Goal: Task Accomplishment & Management: Manage account settings

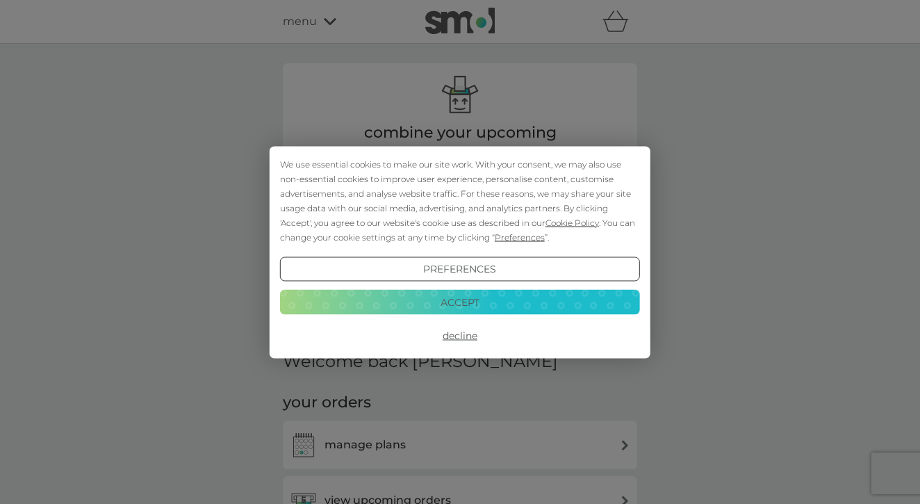
click at [464, 332] on button "Decline" at bounding box center [460, 335] width 360 height 25
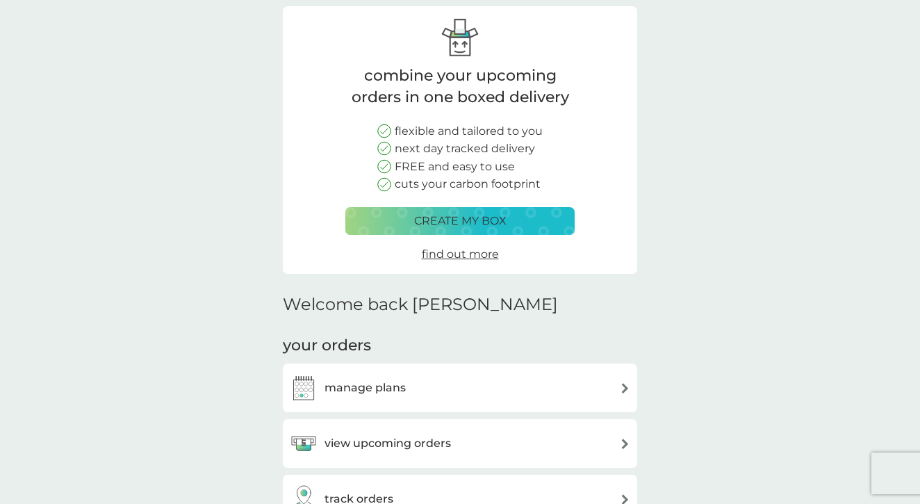
scroll to position [59, 0]
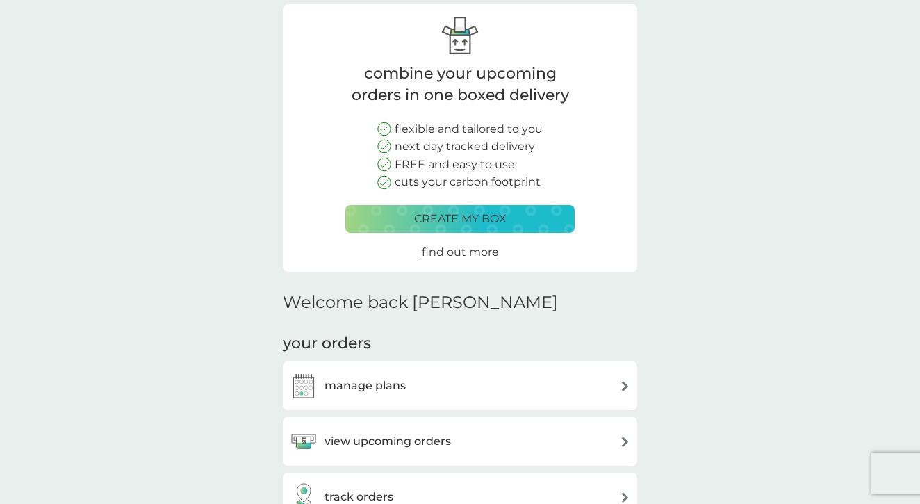
click at [454, 375] on div "manage plans" at bounding box center [460, 386] width 340 height 28
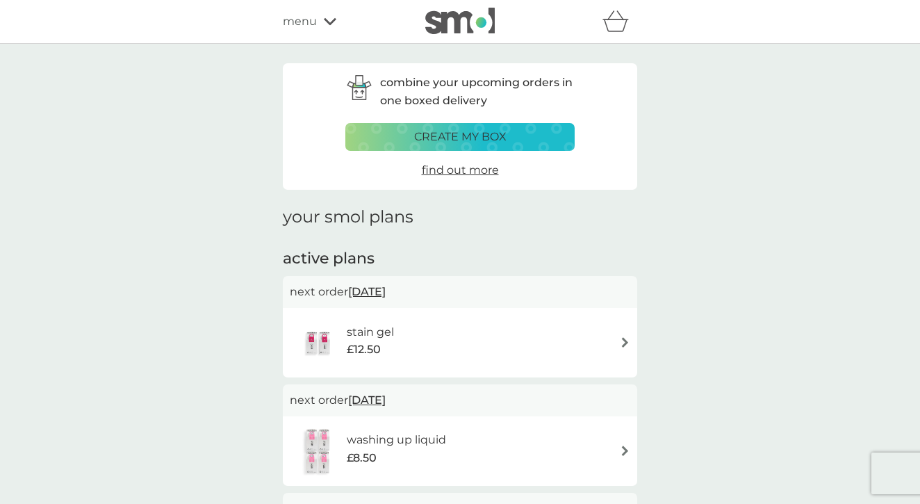
click at [509, 134] on div "create my box" at bounding box center [459, 137] width 211 height 18
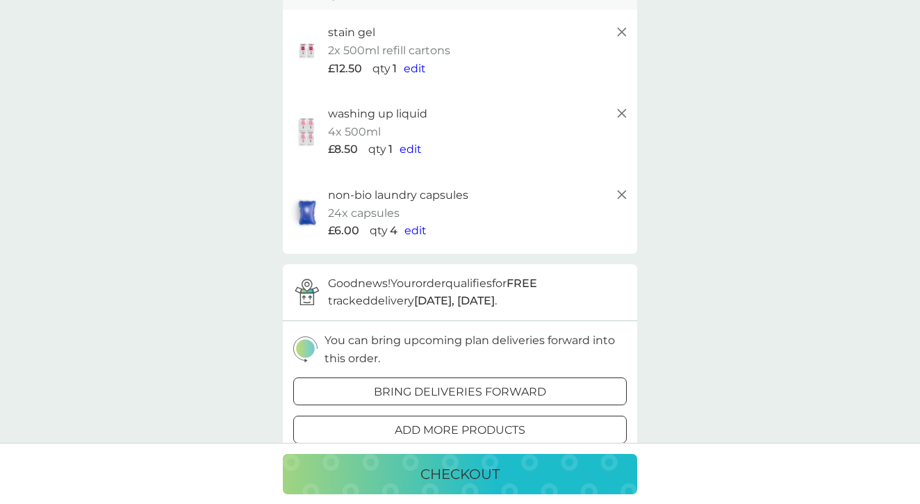
scroll to position [122, 0]
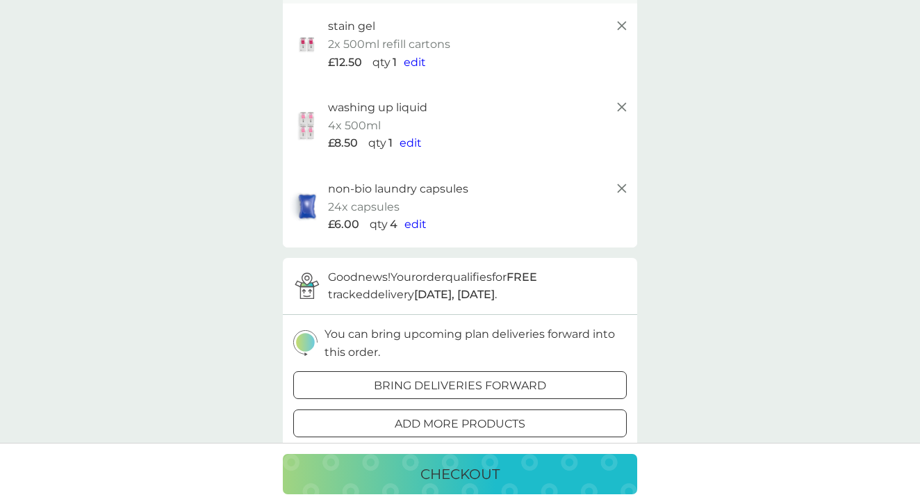
click at [546, 371] on button "bring deliveries forward" at bounding box center [459, 385] width 333 height 28
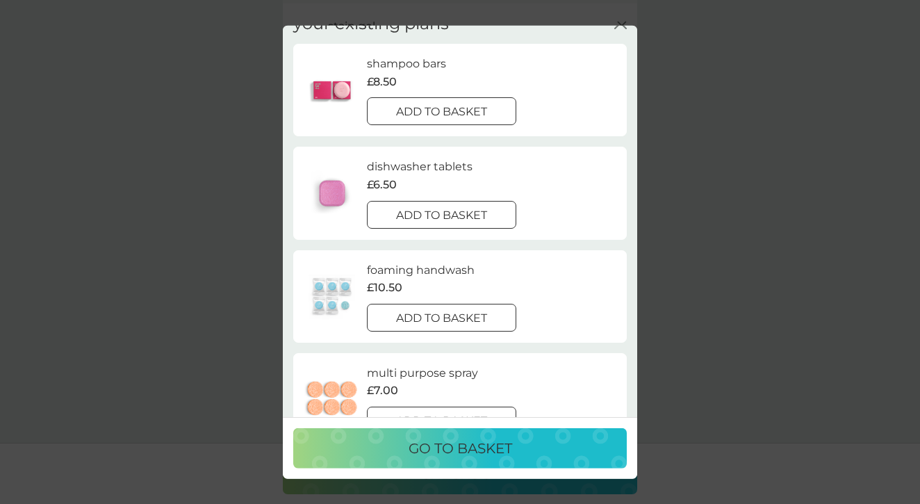
scroll to position [24, 0]
click at [470, 101] on p "add to basket" at bounding box center [441, 110] width 91 height 18
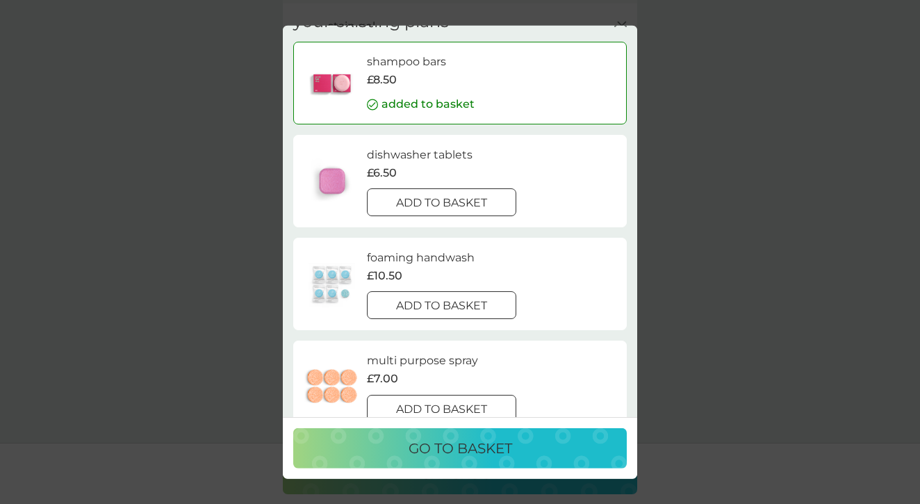
click at [473, 201] on p "add to basket" at bounding box center [441, 203] width 91 height 18
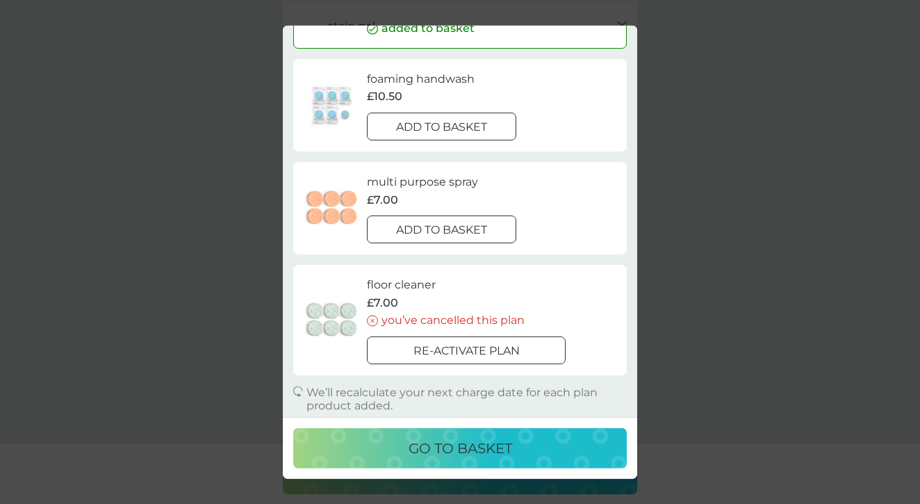
scroll to position [192, 0]
click at [497, 451] on p "go to basket" at bounding box center [460, 448] width 104 height 22
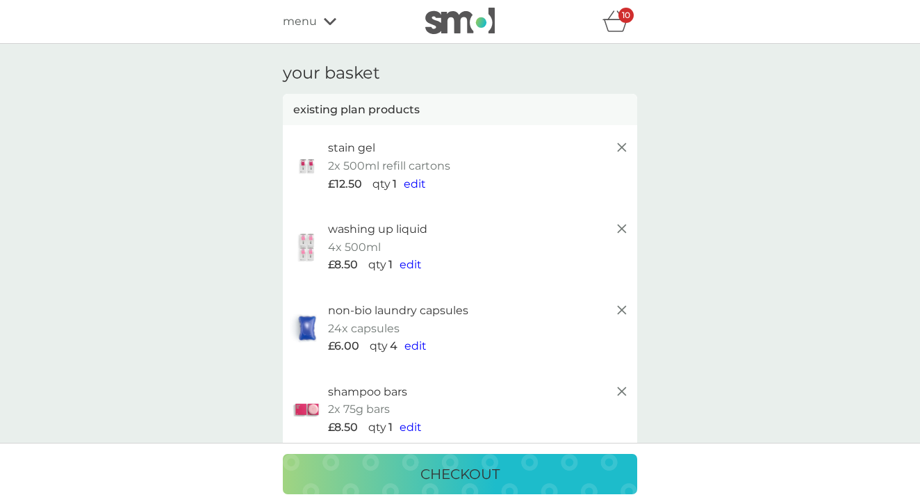
scroll to position [0, 0]
click at [612, 20] on icon "basket" at bounding box center [616, 25] width 24 height 13
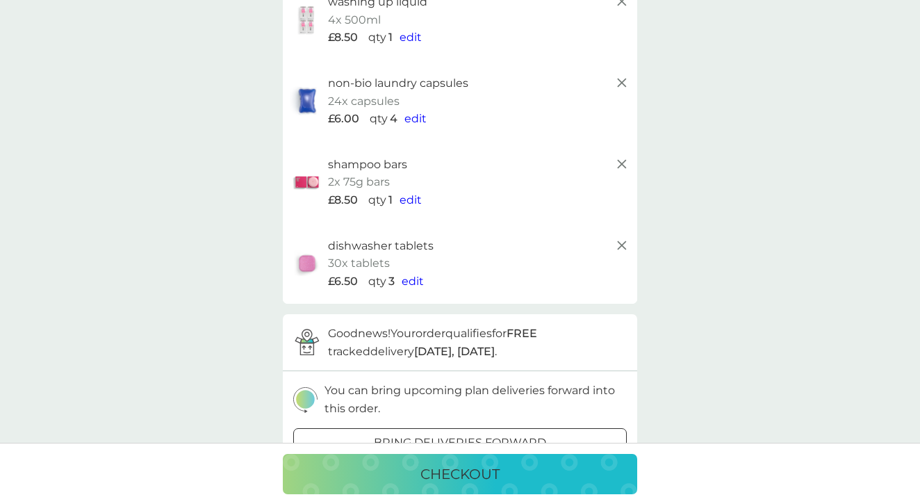
scroll to position [227, 0]
click at [306, 340] on icon at bounding box center [307, 341] width 28 height 31
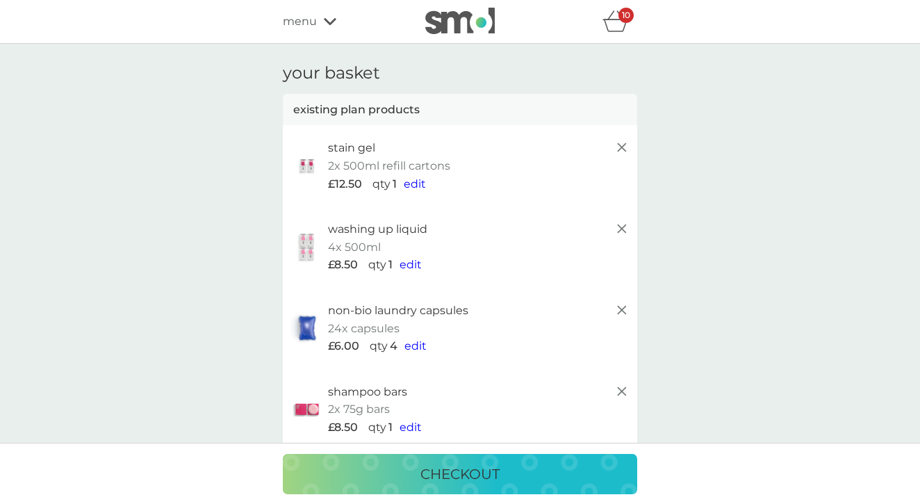
scroll to position [0, 0]
click at [314, 18] on span "menu" at bounding box center [300, 22] width 34 height 18
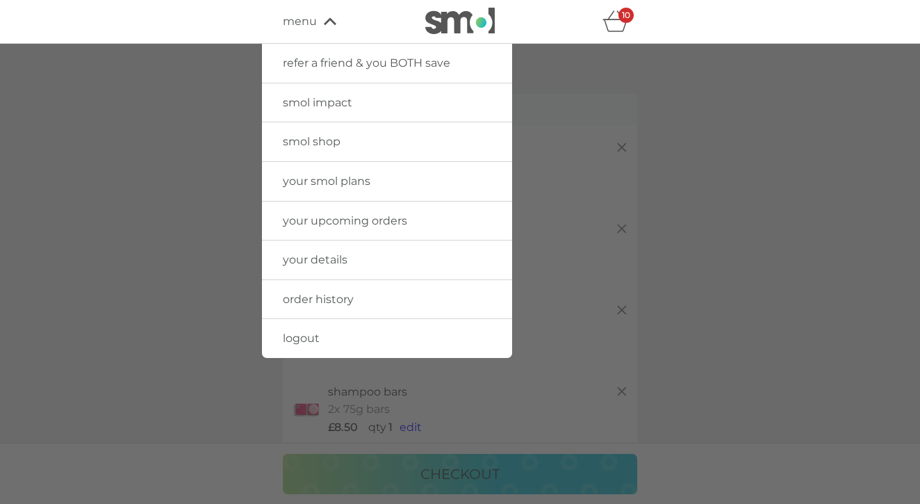
click at [342, 179] on span "your smol plans" at bounding box center [327, 180] width 88 height 13
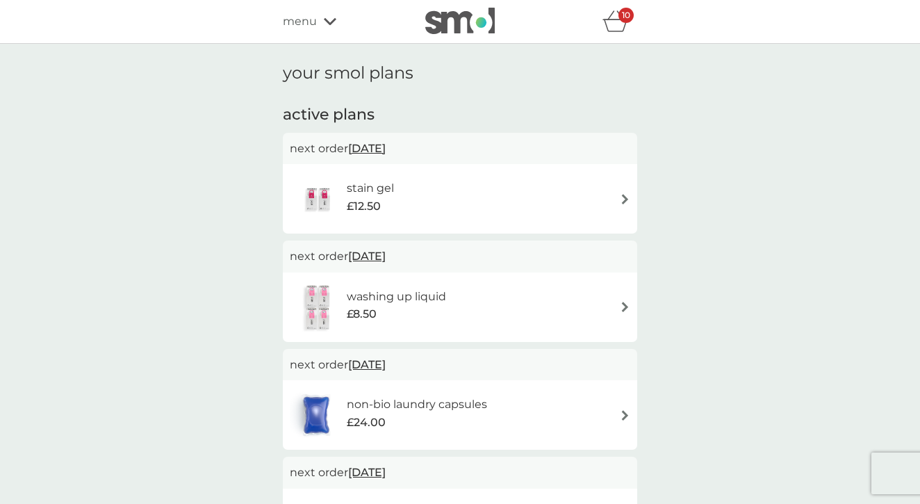
click at [617, 197] on div "stain gel £12.50" at bounding box center [460, 198] width 340 height 49
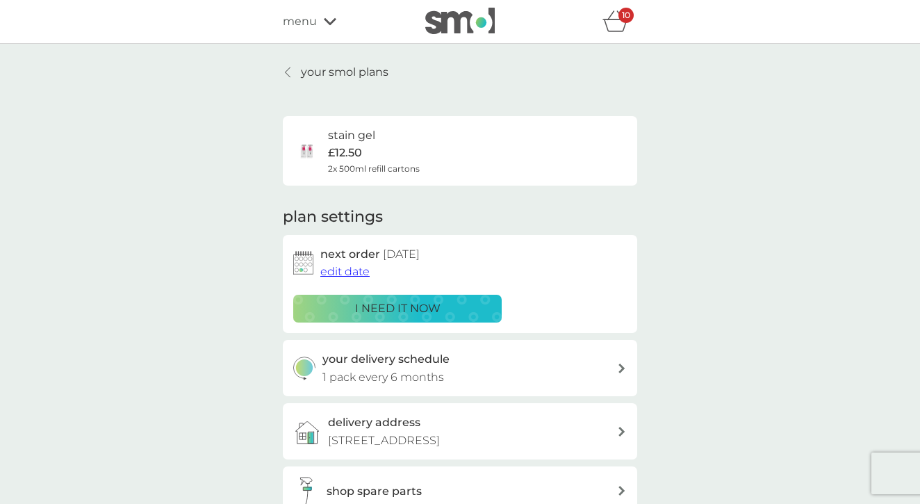
click at [347, 265] on span "edit date" at bounding box center [344, 271] width 49 height 13
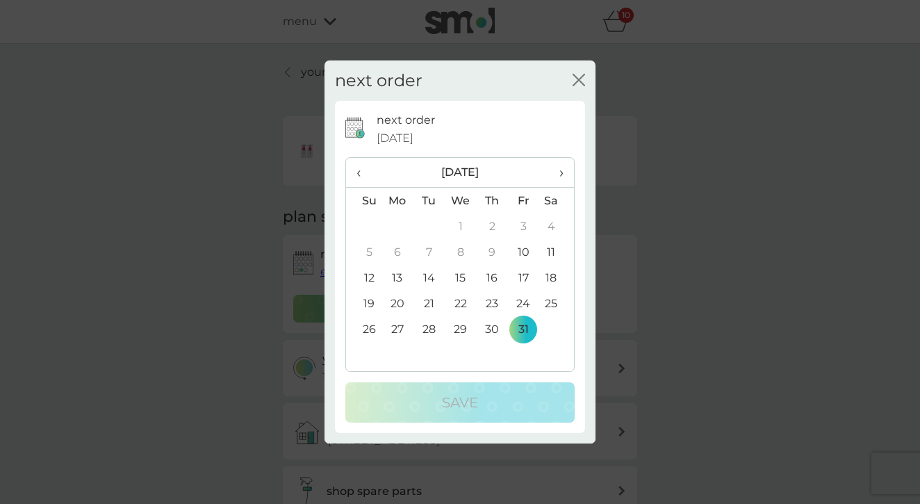
click at [562, 174] on span "›" at bounding box center [556, 172] width 14 height 29
click at [365, 349] on td "30" at bounding box center [363, 355] width 35 height 26
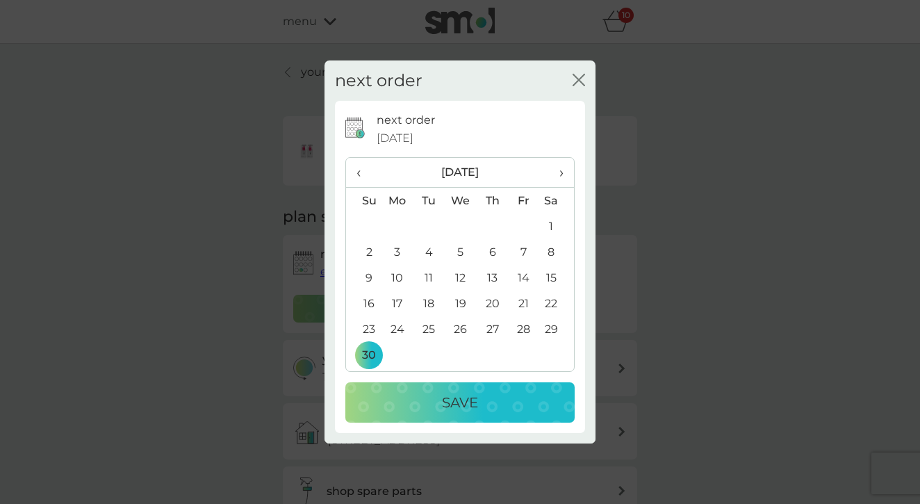
click at [493, 413] on button "Save" at bounding box center [459, 402] width 229 height 40
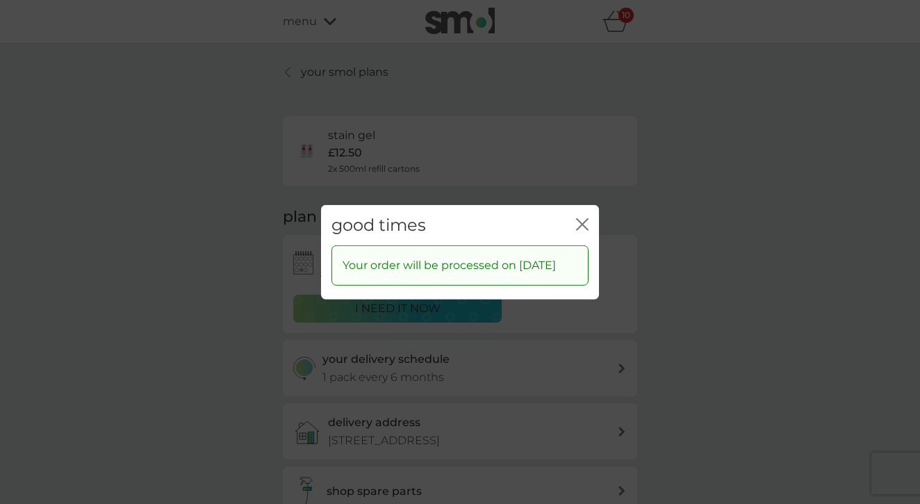
click at [731, 240] on div "good times close Your order will be processed on 30 Nov 2025" at bounding box center [460, 252] width 920 height 504
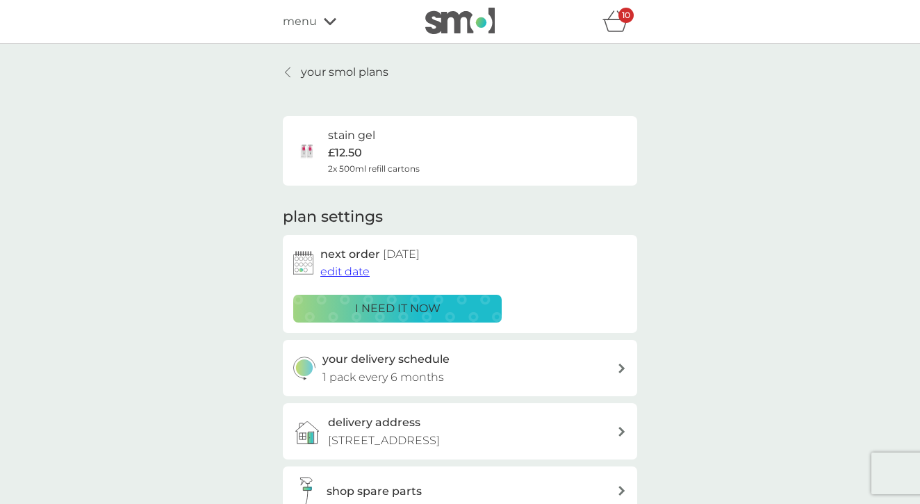
click at [291, 72] on div at bounding box center [288, 72] width 10 height 11
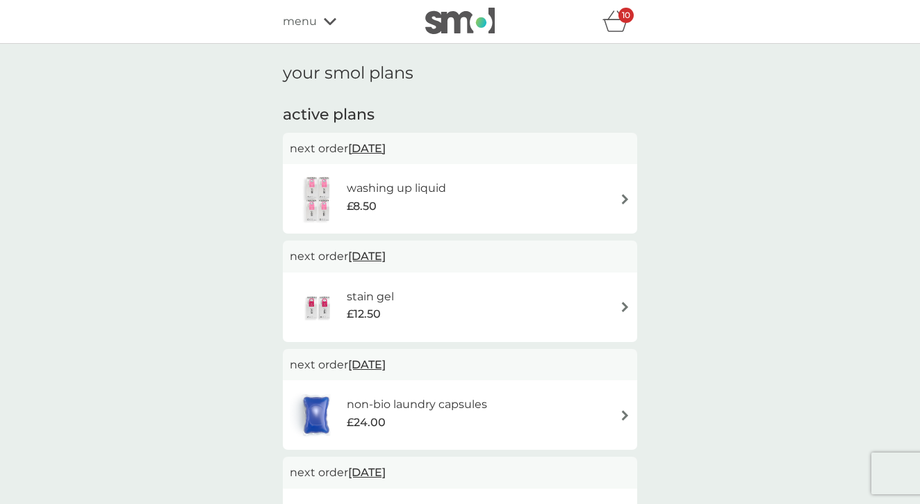
click at [557, 192] on div "washing up liquid £8.50" at bounding box center [460, 198] width 340 height 49
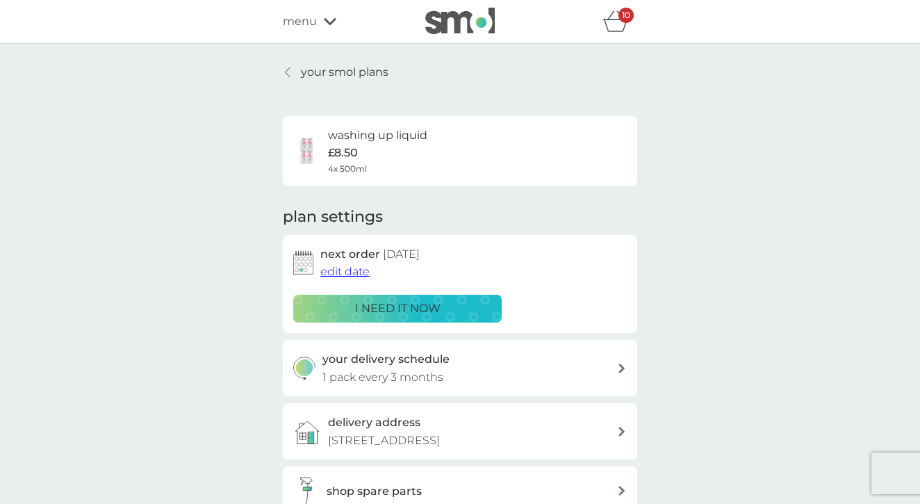
click at [288, 70] on icon at bounding box center [288, 72] width 6 height 11
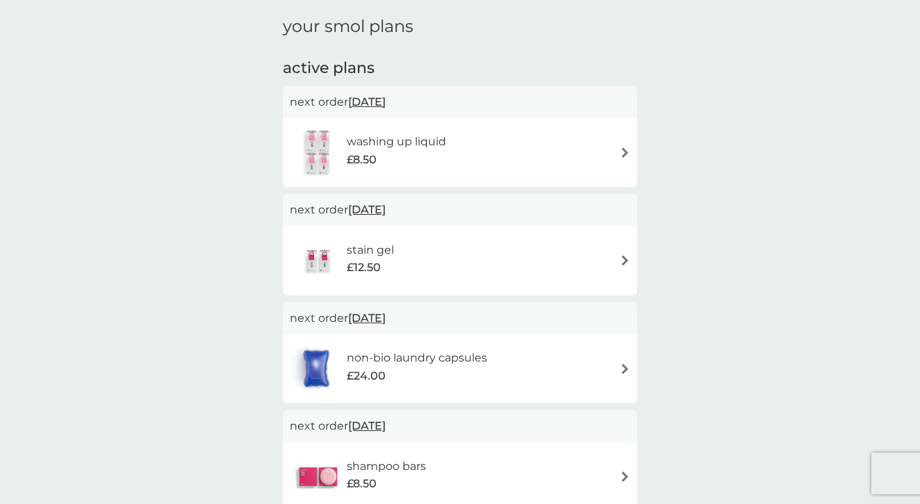
scroll to position [49, 0]
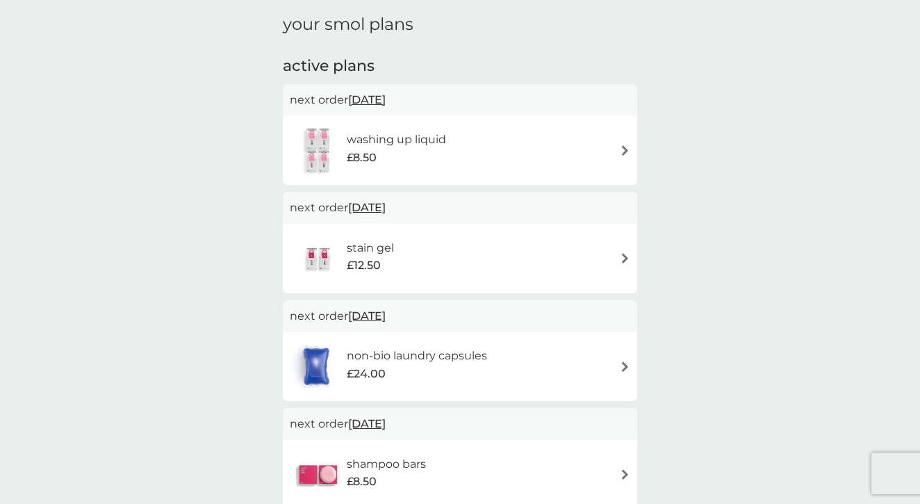
click at [395, 353] on h6 "non-bio laundry capsules" at bounding box center [417, 356] width 140 height 18
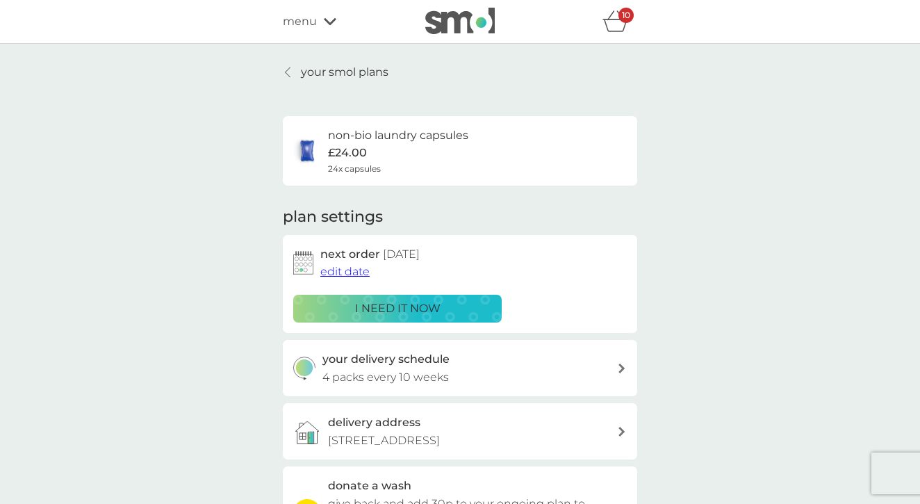
click at [350, 265] on span "edit date" at bounding box center [344, 271] width 49 height 13
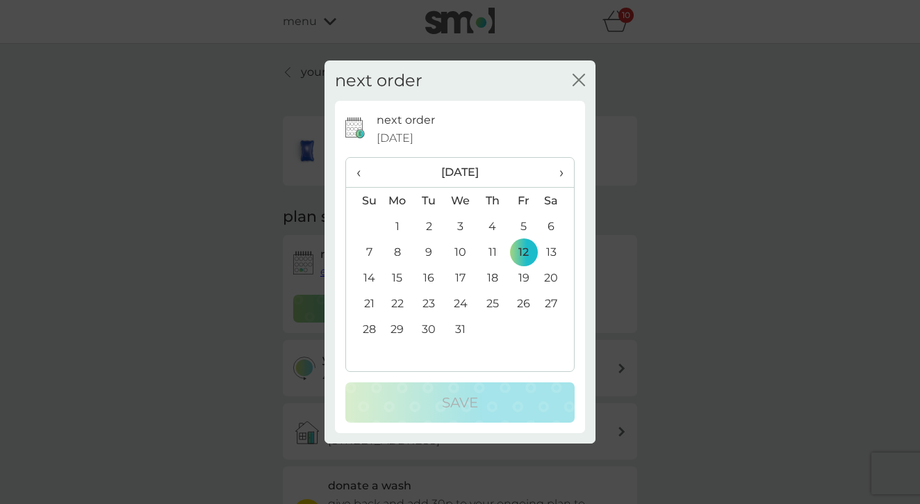
click at [428, 327] on td "30" at bounding box center [428, 329] width 31 height 26
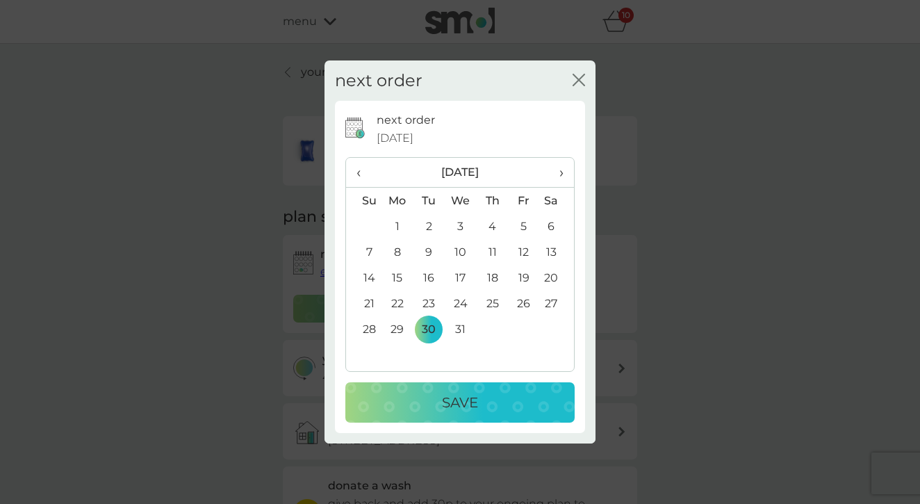
click at [511, 392] on div "Save" at bounding box center [459, 402] width 201 height 22
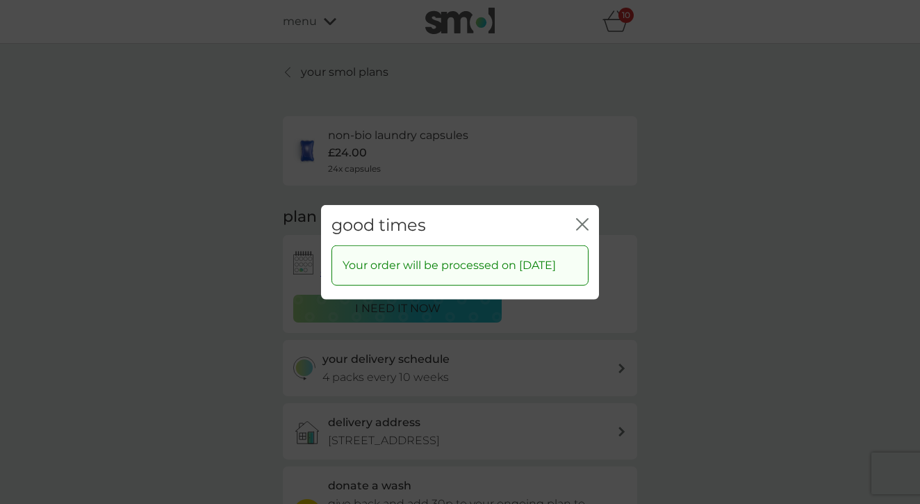
click at [288, 74] on div "good times close Your order will be processed on 30 Dec 2025" at bounding box center [460, 252] width 920 height 504
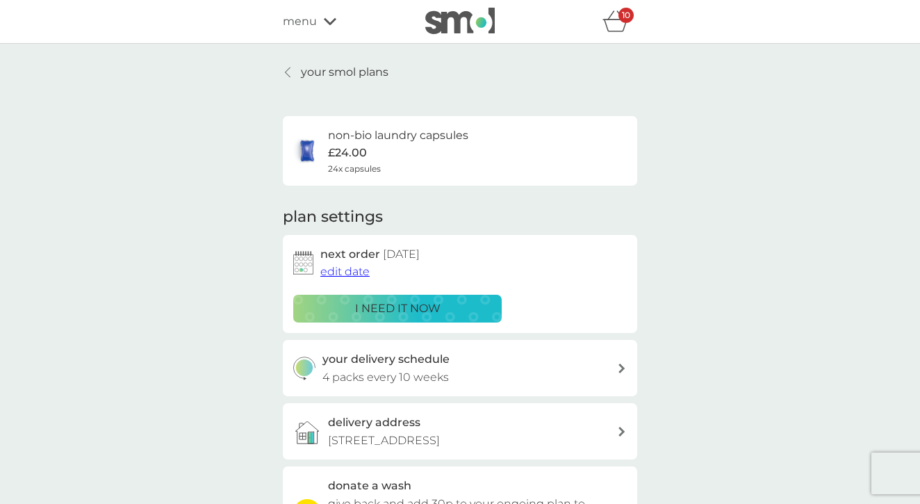
click at [288, 70] on icon at bounding box center [288, 72] width 6 height 11
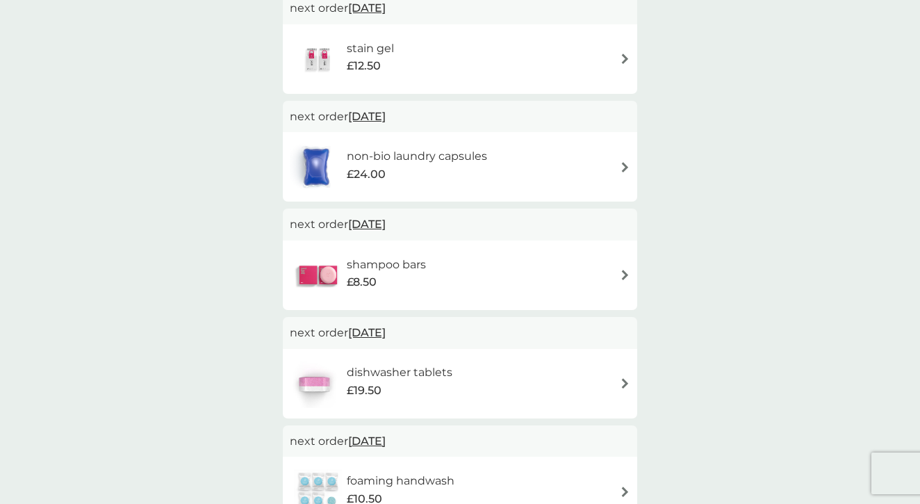
scroll to position [248, 0]
click at [372, 328] on span "1 Jan 2026" at bounding box center [367, 332] width 38 height 27
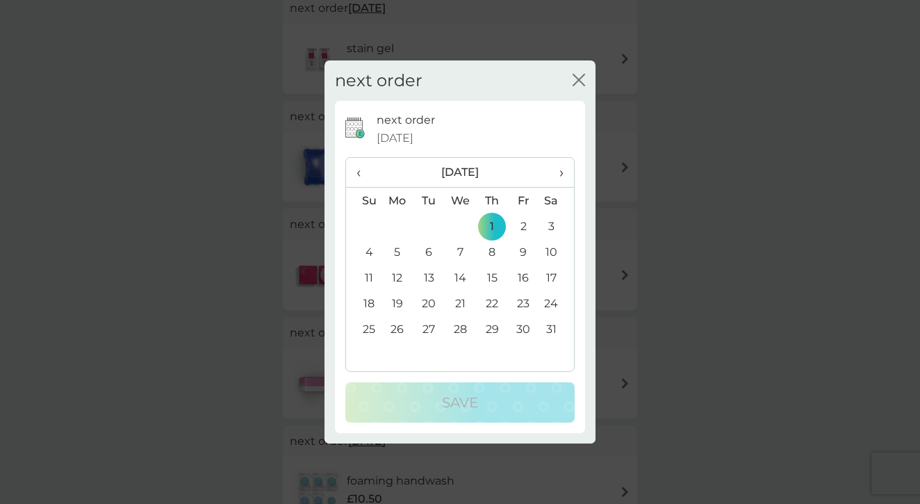
click at [360, 172] on span "‹" at bounding box center [363, 172] width 15 height 29
click at [429, 326] on td "30" at bounding box center [428, 329] width 31 height 26
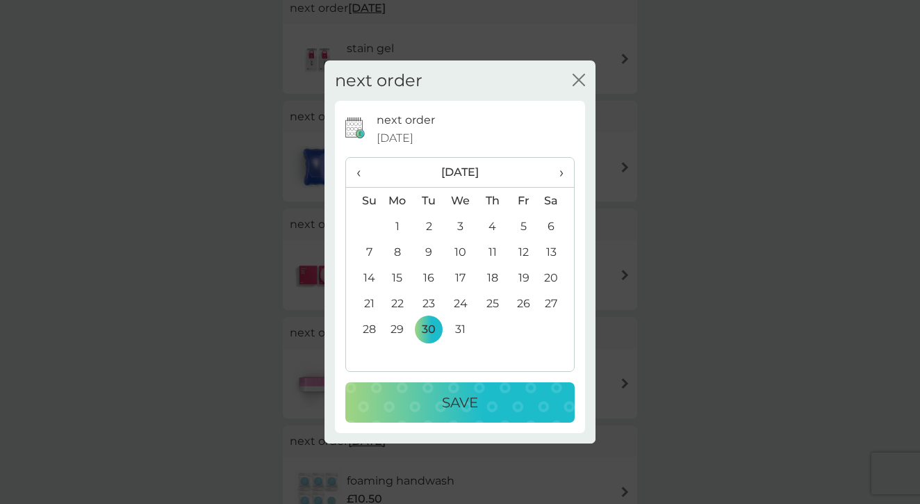
click at [460, 416] on button "Save" at bounding box center [459, 402] width 229 height 40
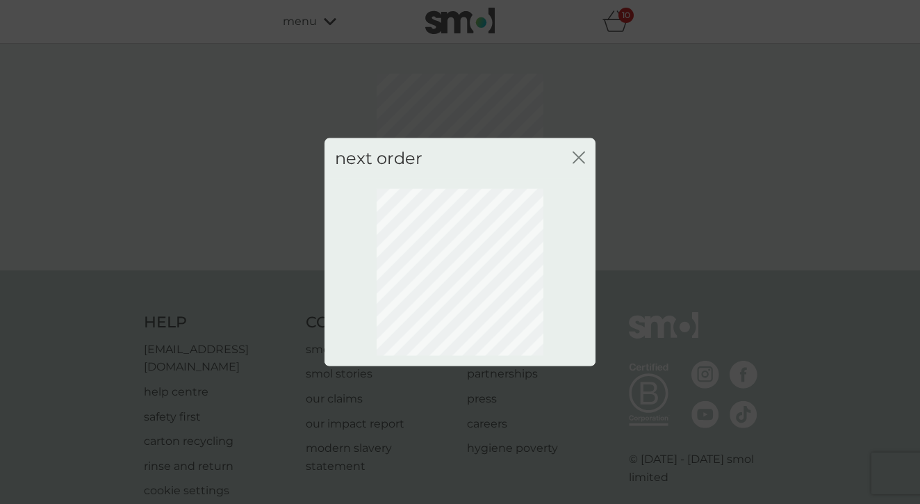
scroll to position [0, 0]
click at [579, 154] on icon "close" at bounding box center [578, 157] width 13 height 13
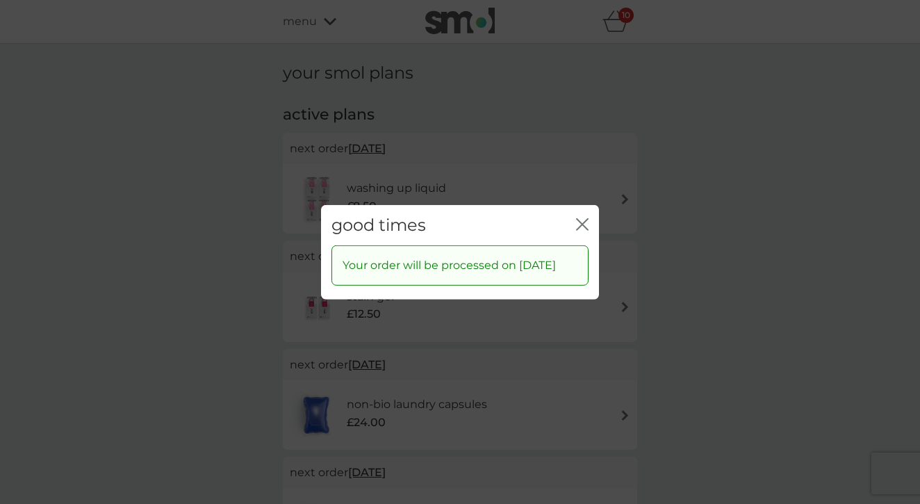
click at [584, 220] on icon "close" at bounding box center [582, 223] width 13 height 13
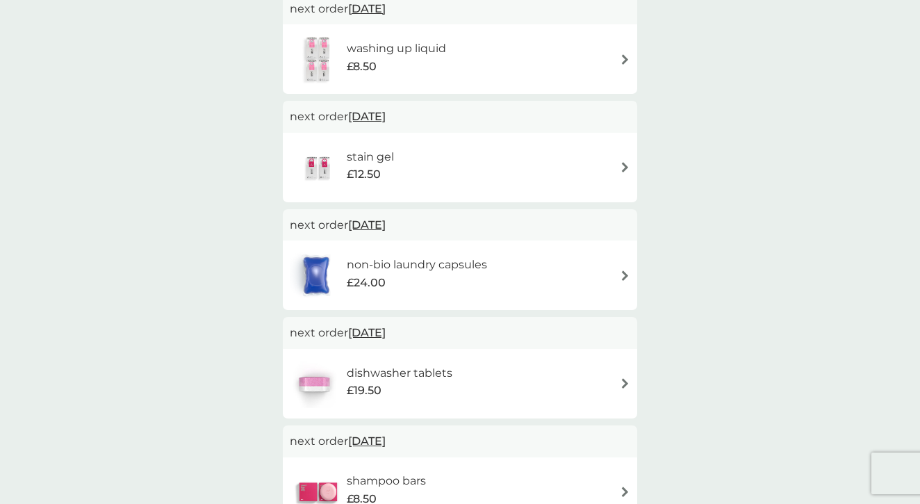
scroll to position [146, 0]
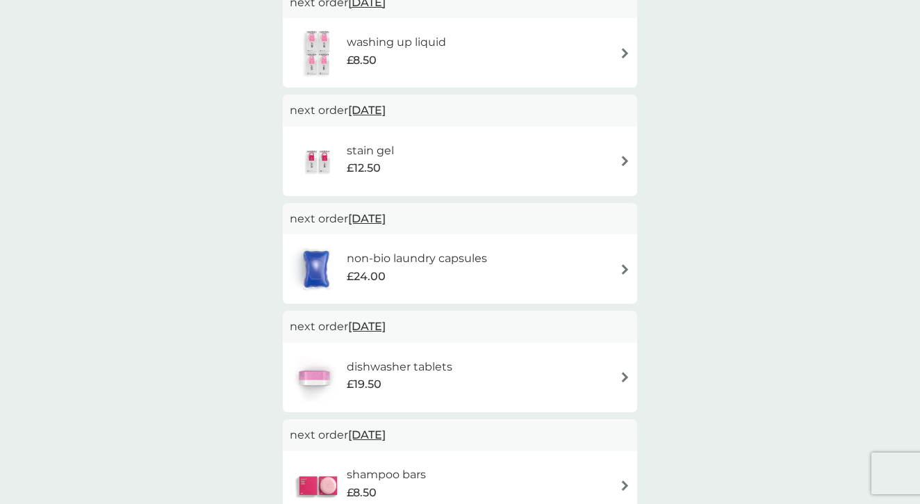
click at [404, 142] on div "stain gel £12.50" at bounding box center [377, 161] width 61 height 39
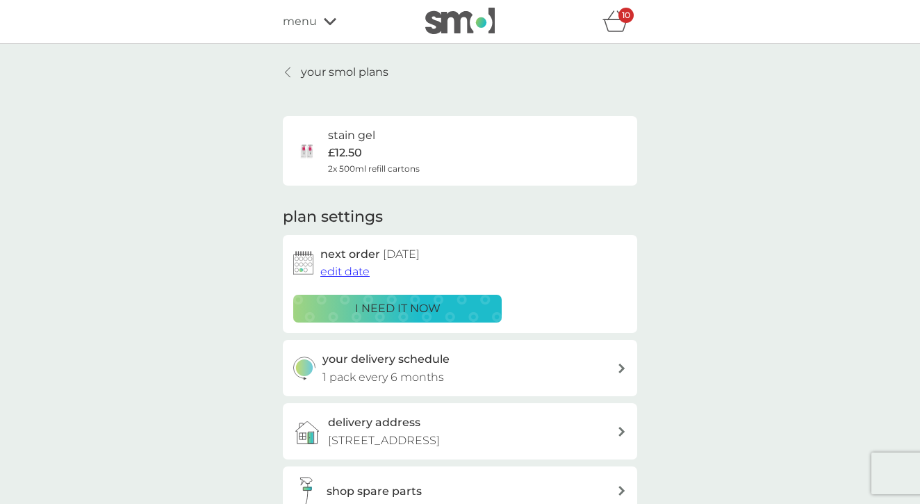
click at [338, 267] on span "edit date" at bounding box center [344, 271] width 49 height 13
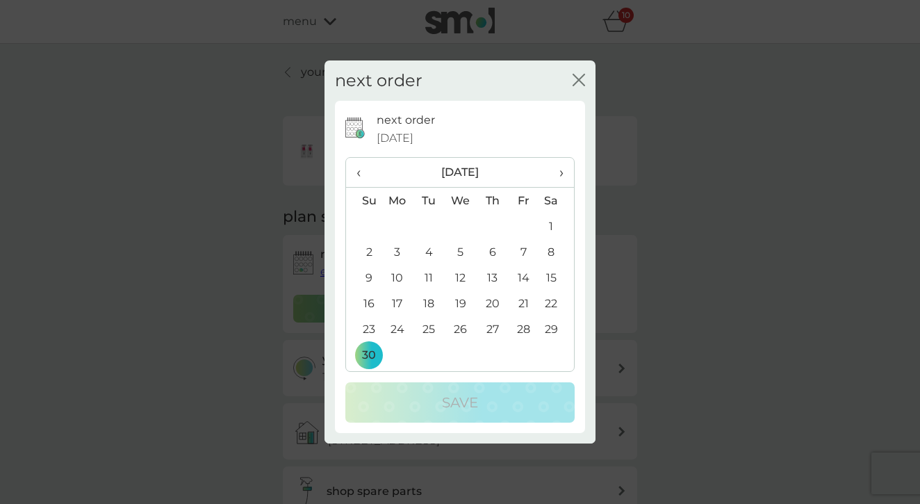
click at [560, 174] on span "›" at bounding box center [556, 172] width 14 height 29
click at [431, 320] on td "30" at bounding box center [428, 329] width 31 height 26
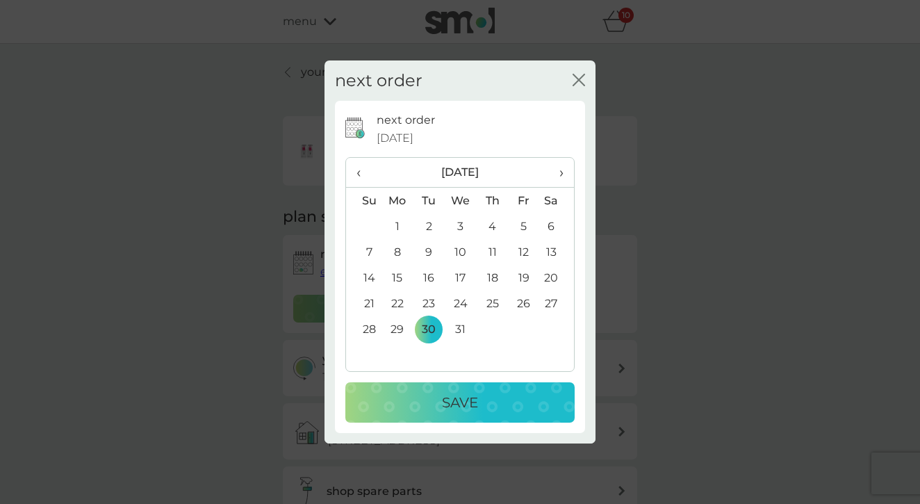
click at [478, 396] on p "Save" at bounding box center [460, 402] width 36 height 22
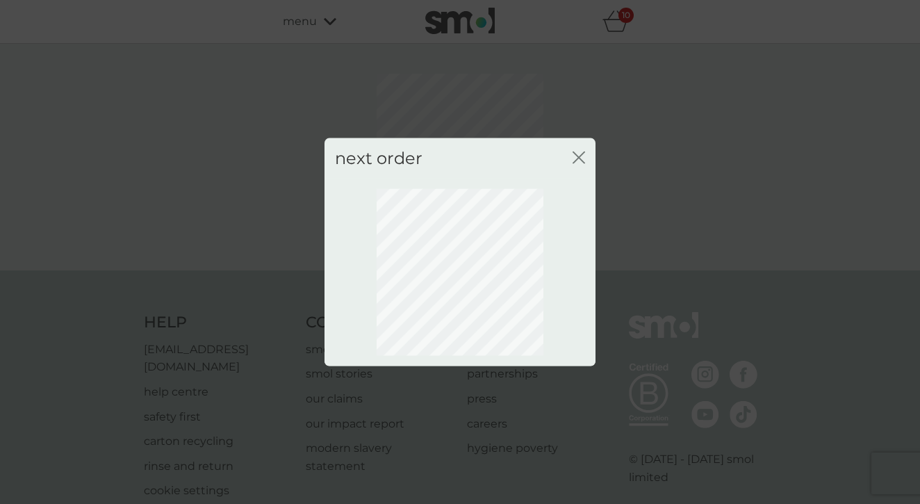
click at [717, 216] on div "next order close" at bounding box center [460, 252] width 920 height 504
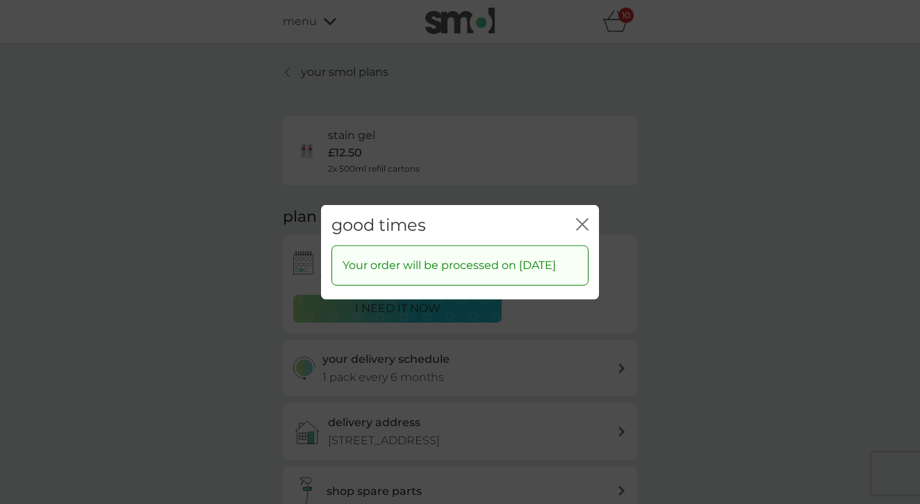
click at [582, 217] on icon "close" at bounding box center [582, 223] width 13 height 13
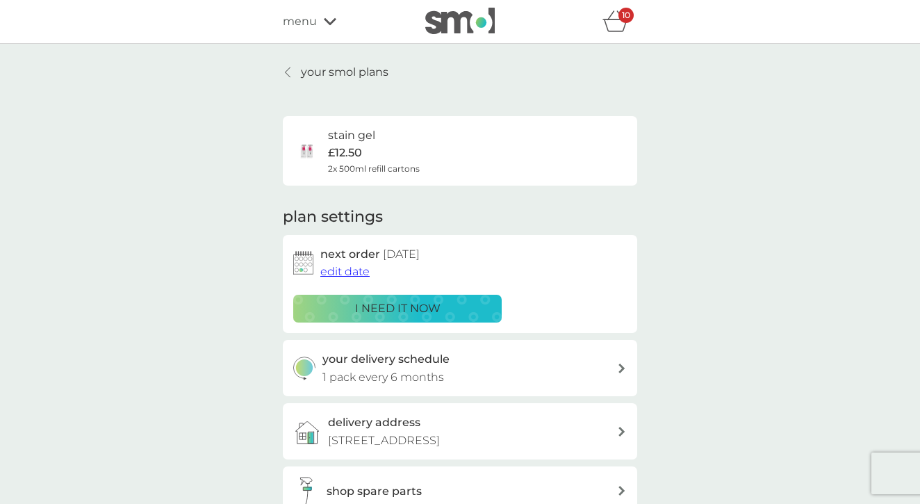
click at [290, 70] on icon at bounding box center [288, 72] width 6 height 11
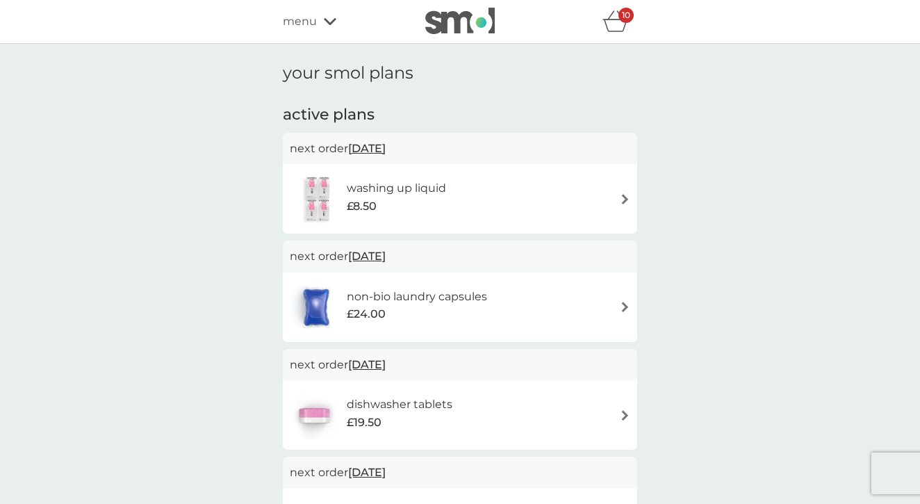
click at [615, 19] on icon "basket" at bounding box center [615, 21] width 26 height 22
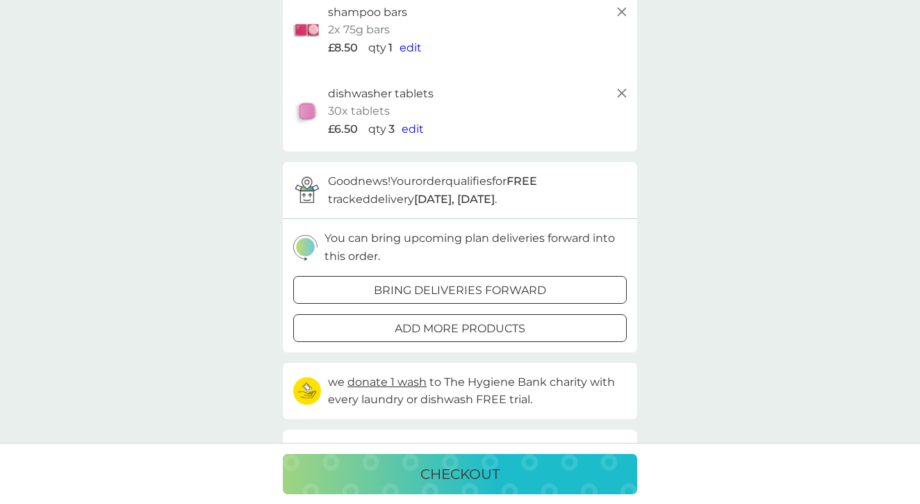
scroll to position [206, 0]
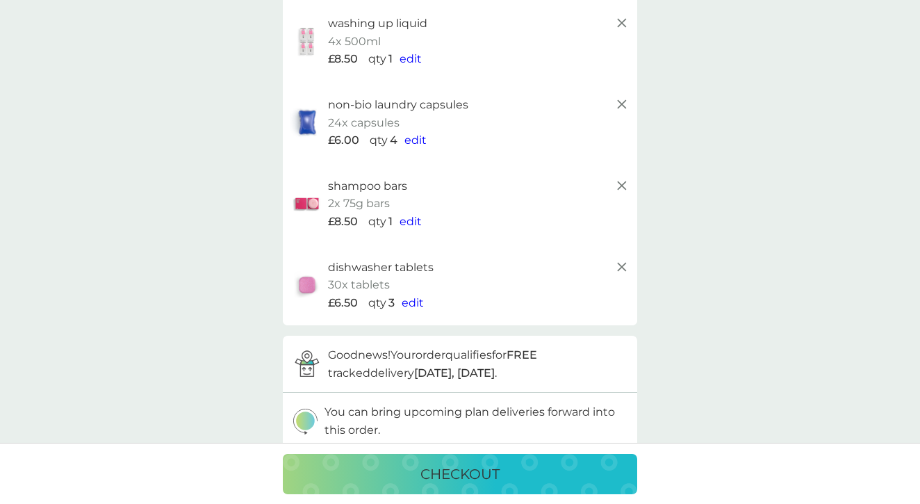
click at [622, 258] on icon at bounding box center [621, 266] width 17 height 17
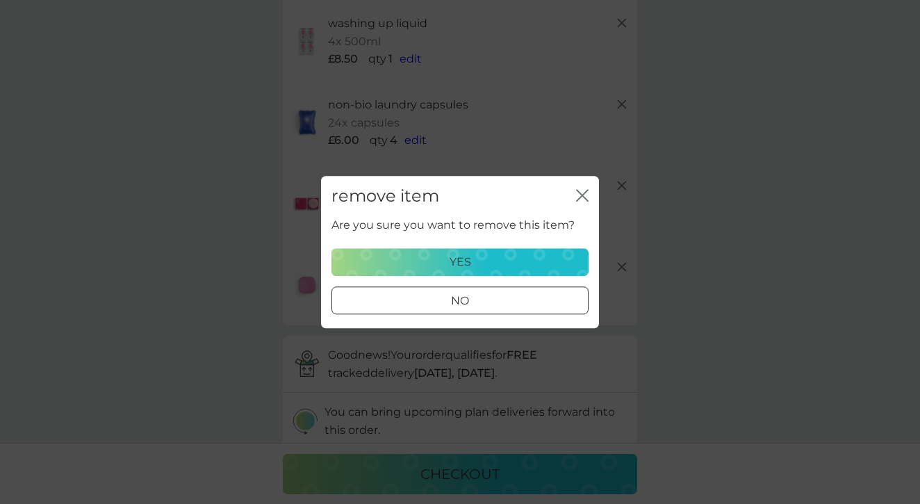
click at [520, 260] on div "yes" at bounding box center [459, 262] width 239 height 18
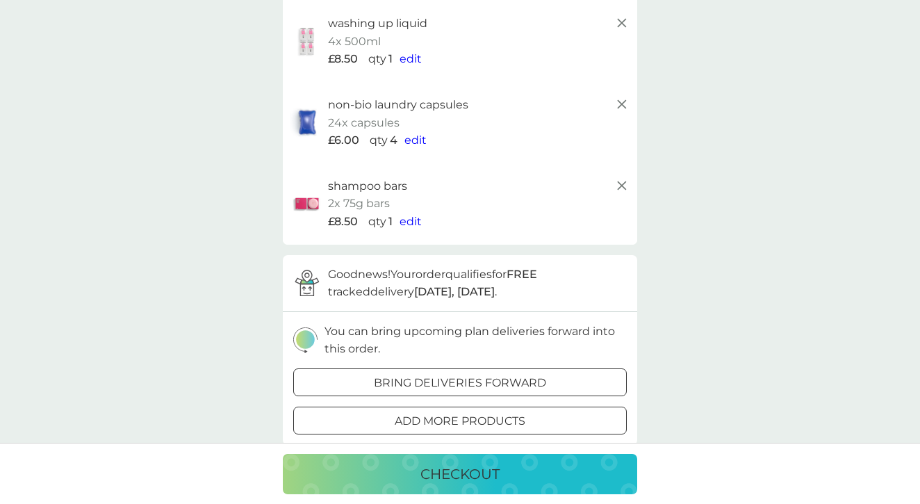
click at [623, 177] on icon at bounding box center [621, 185] width 17 height 17
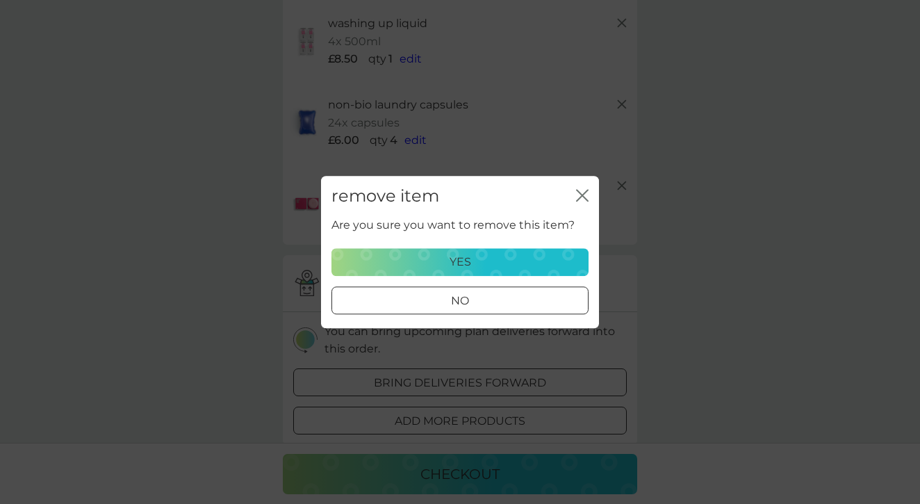
click at [559, 257] on div "yes" at bounding box center [459, 262] width 239 height 18
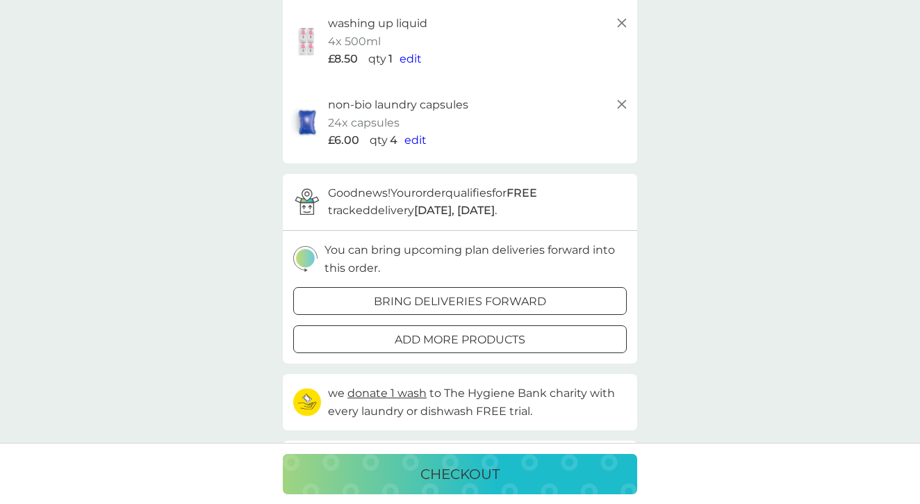
click at [620, 100] on line at bounding box center [622, 104] width 8 height 8
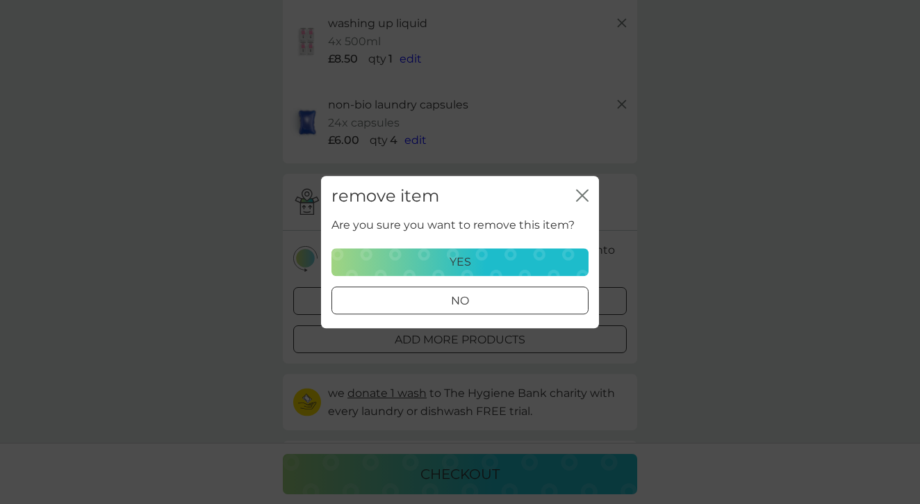
click at [522, 262] on div "yes" at bounding box center [459, 262] width 239 height 18
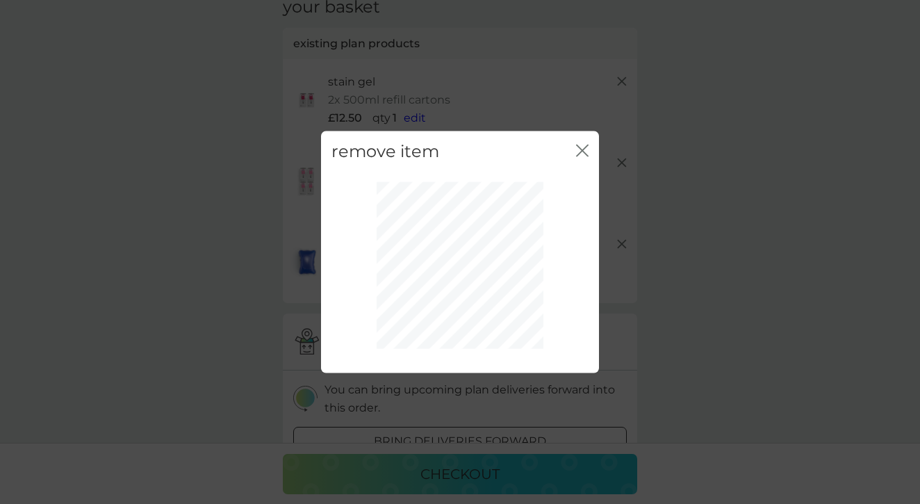
scroll to position [67, 0]
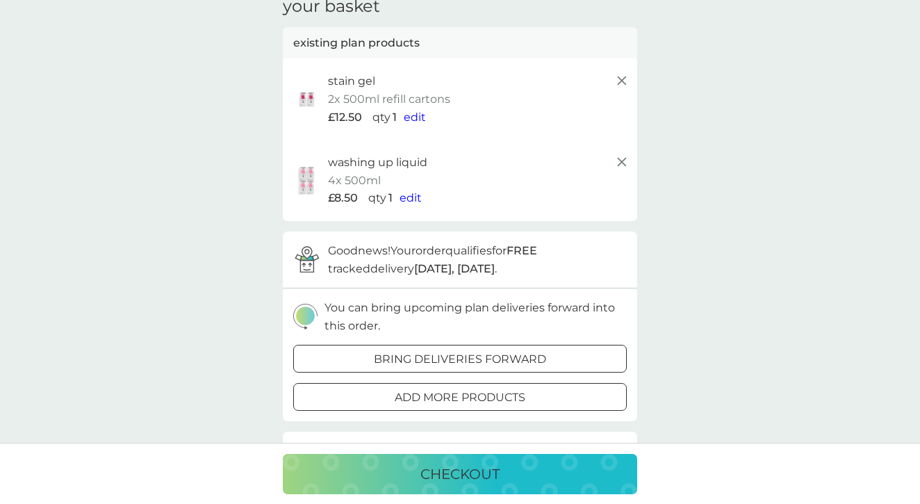
click at [622, 160] on line at bounding box center [622, 162] width 8 height 8
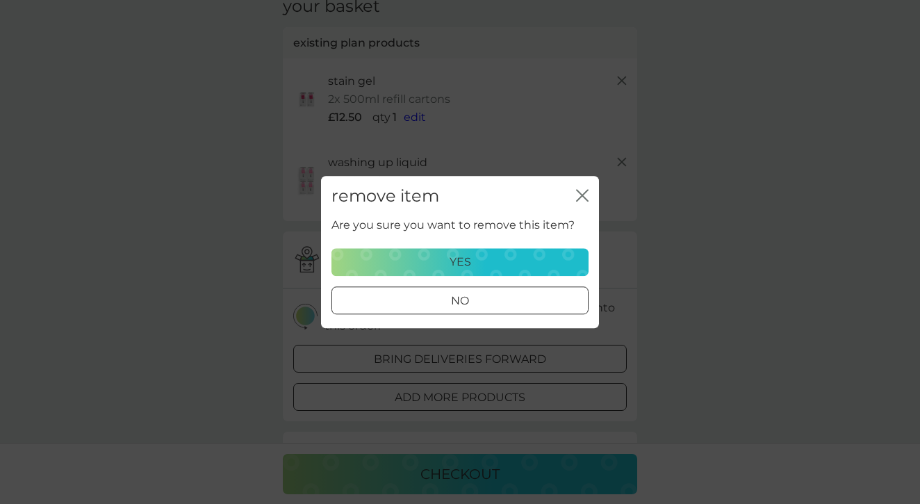
click at [542, 259] on div "yes" at bounding box center [459, 262] width 239 height 18
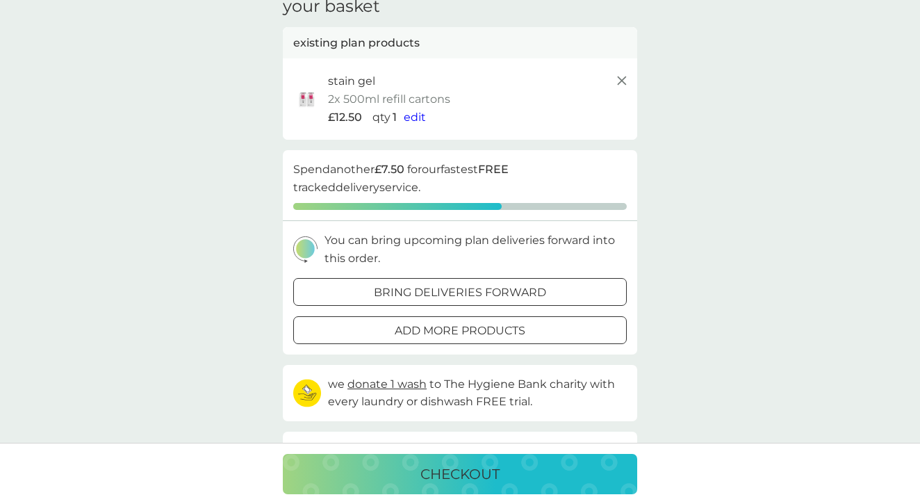
click at [625, 80] on icon at bounding box center [621, 80] width 17 height 17
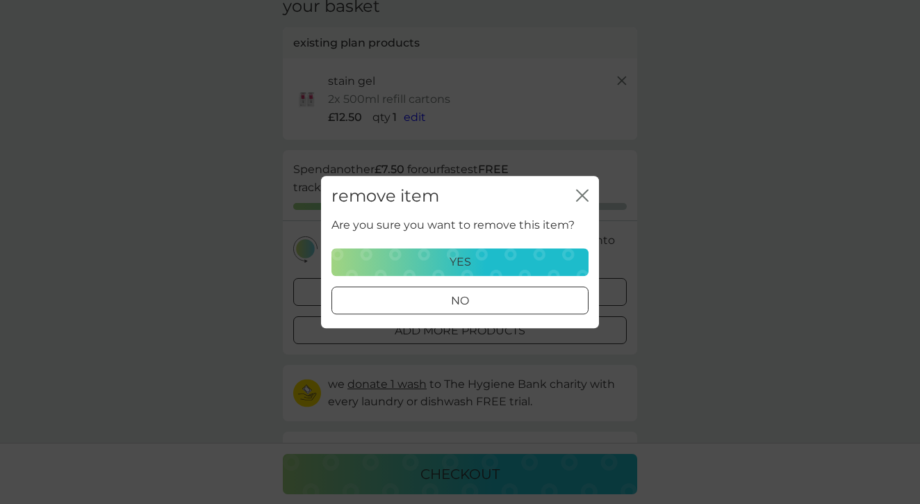
click at [559, 258] on div "yes" at bounding box center [459, 262] width 239 height 18
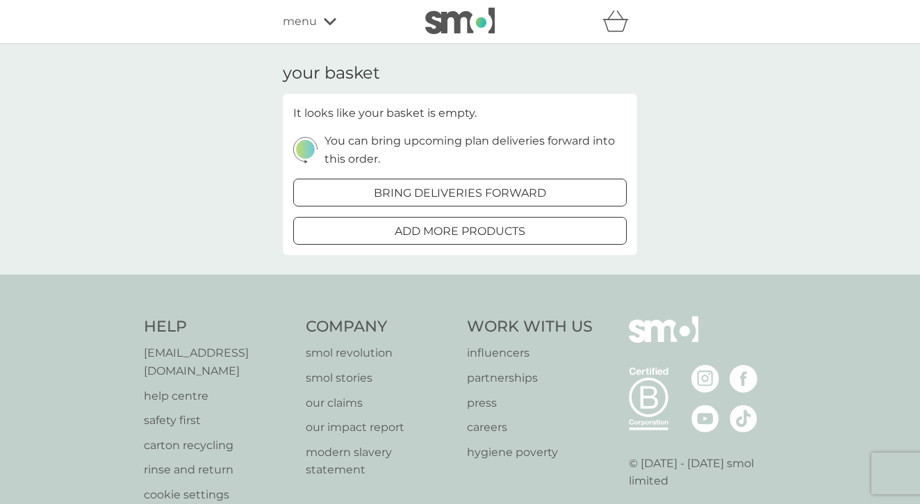
scroll to position [0, 0]
click at [313, 19] on span "menu" at bounding box center [300, 22] width 34 height 18
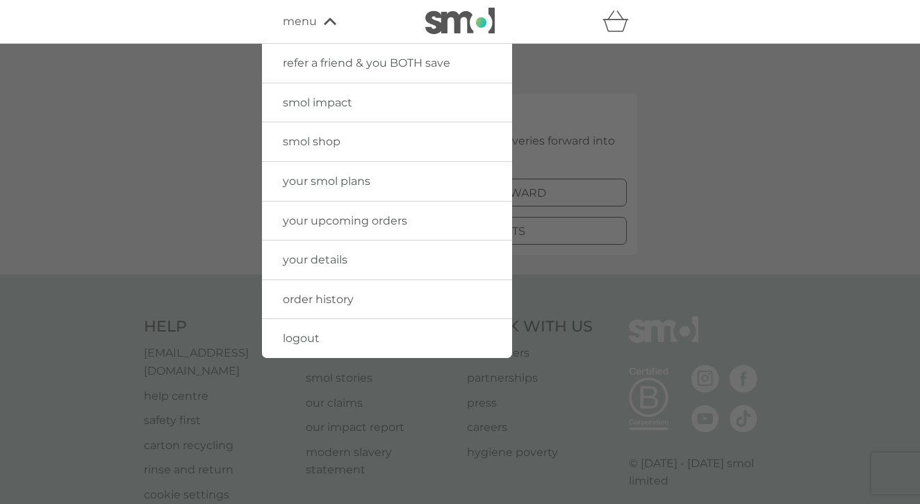
click at [317, 172] on link "your smol plans" at bounding box center [387, 181] width 250 height 39
